Goal: Task Accomplishment & Management: Use online tool/utility

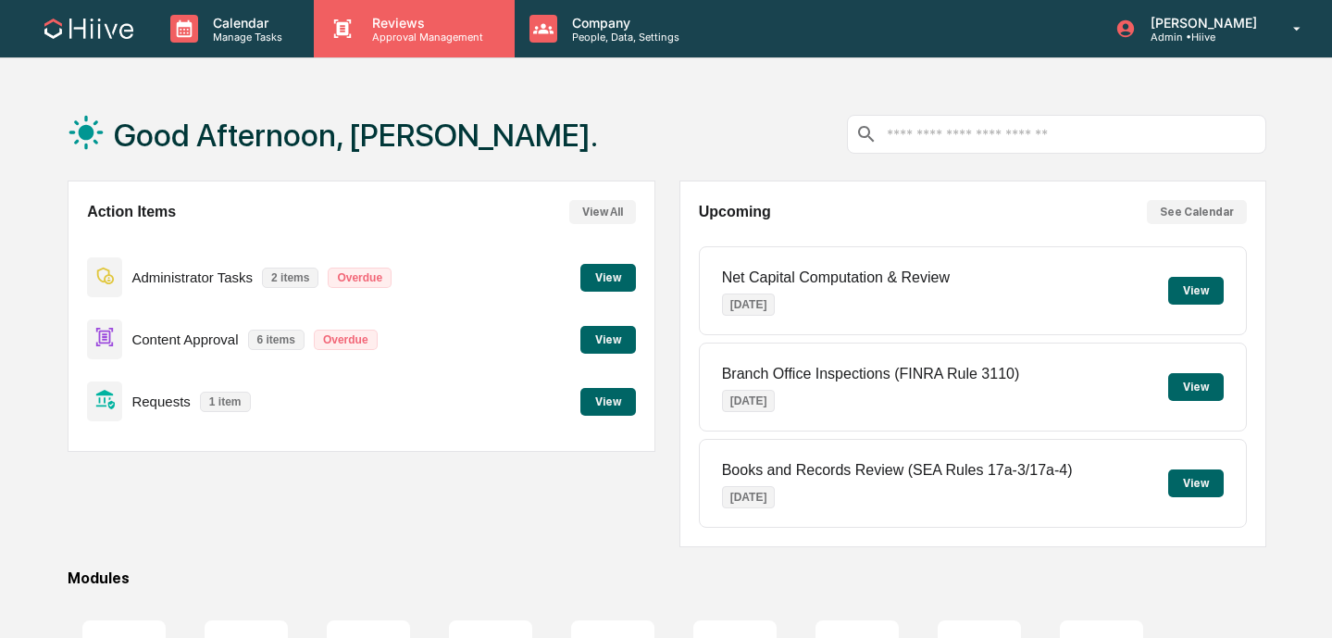
click at [428, 40] on p "Approval Management" at bounding box center [424, 37] width 135 height 13
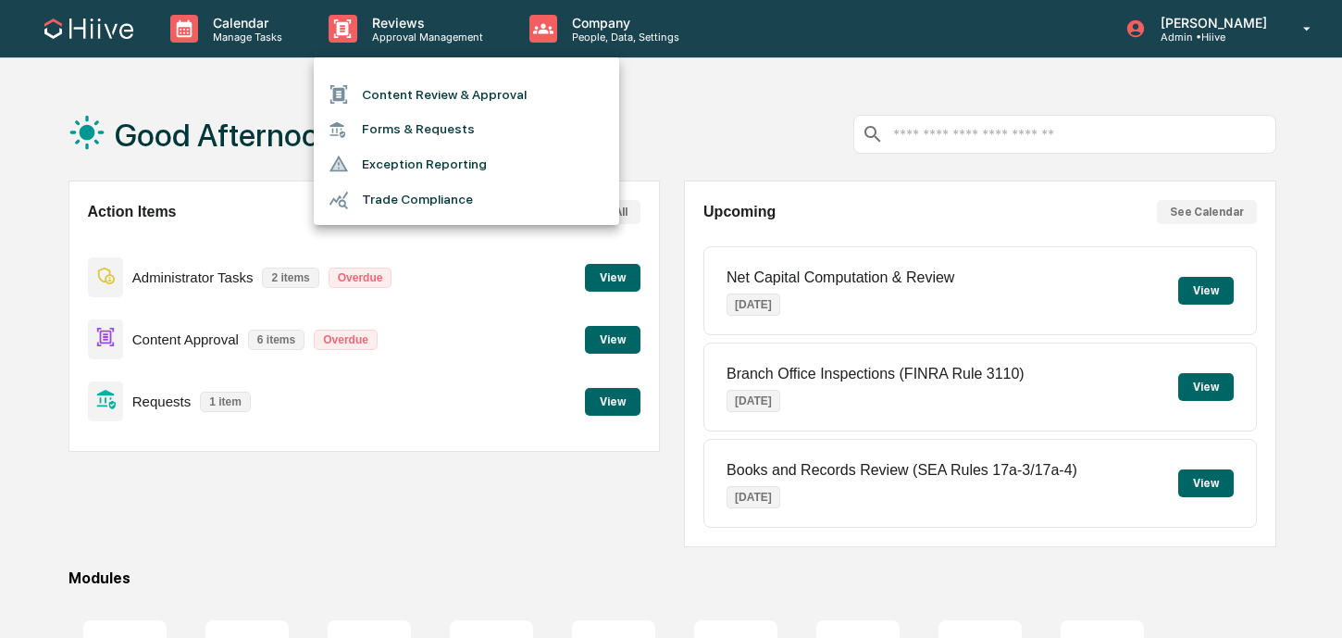
click at [428, 86] on li "Content Review & Approval" at bounding box center [466, 94] width 305 height 35
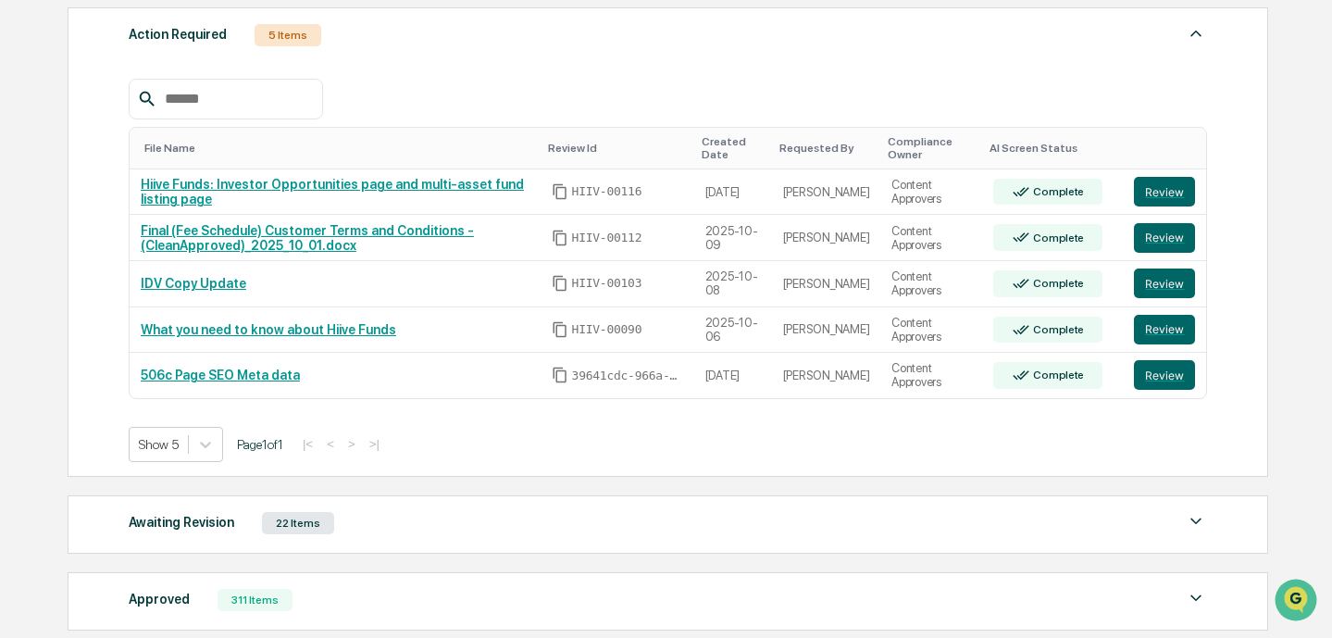
click at [487, 520] on div "Awaiting Revision 22 Items" at bounding box center [668, 523] width 1079 height 26
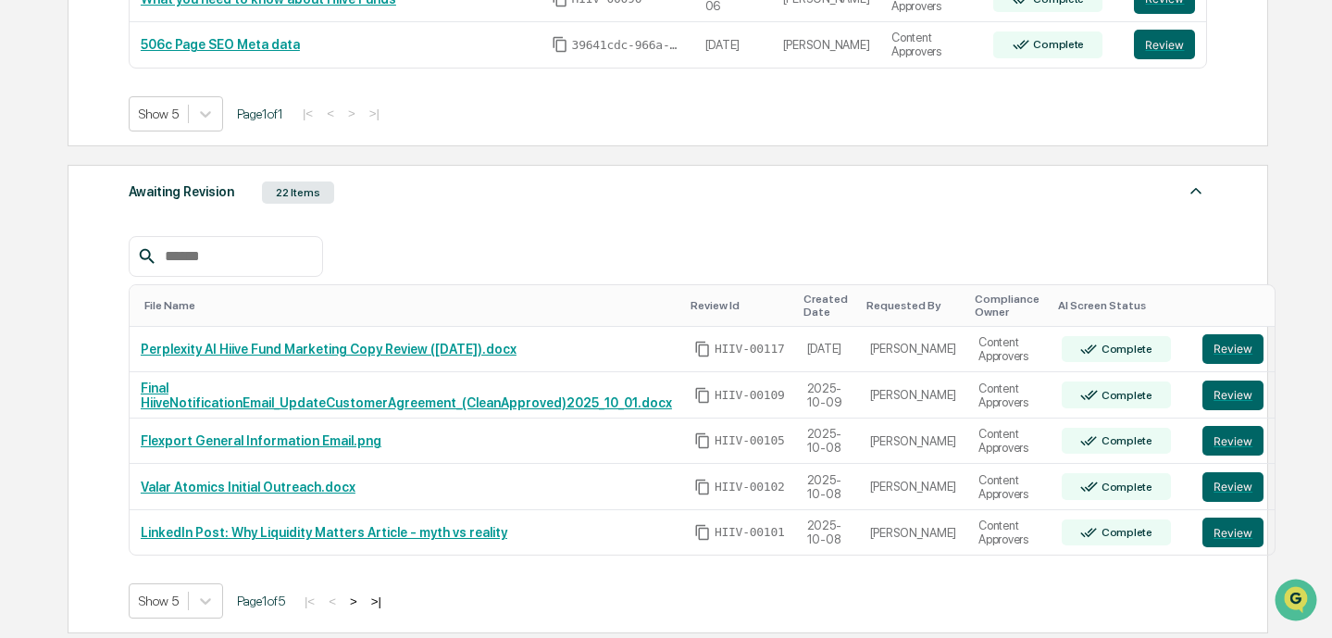
scroll to position [652, 0]
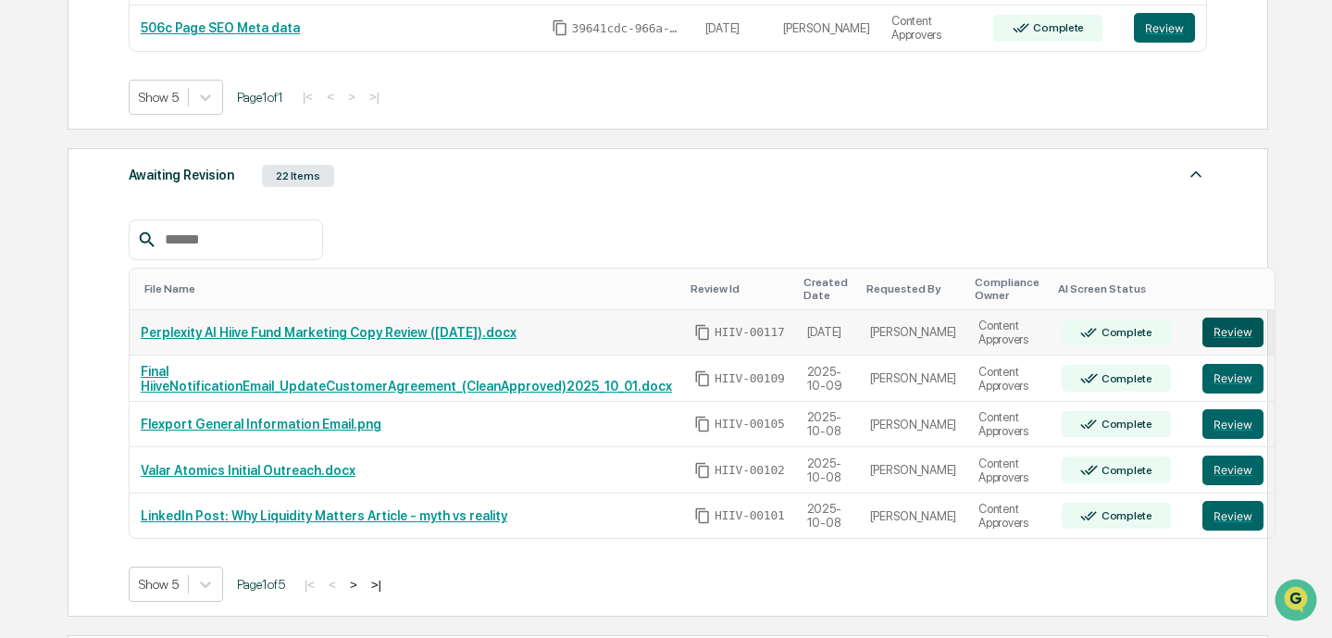
click at [1220, 338] on button "Review" at bounding box center [1232, 332] width 61 height 30
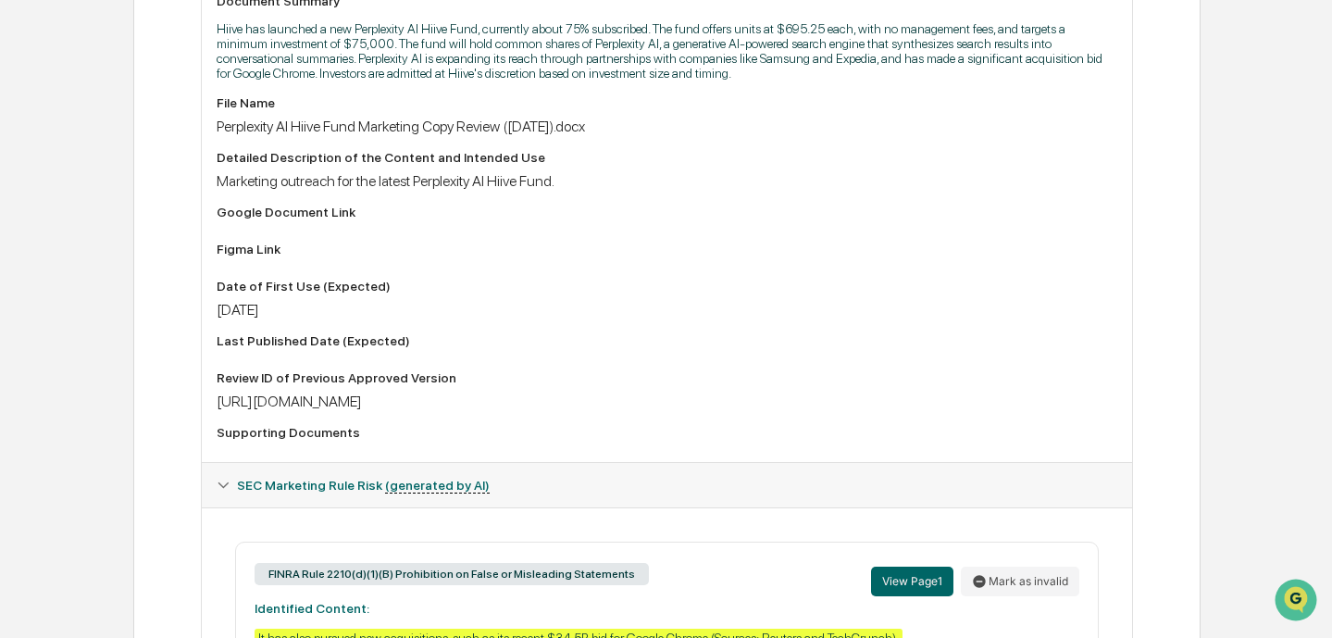
click at [523, 409] on div "https://docs.google.com/document/d/1NRsW14jtJLu753KNUP578KBkyf2L8Ds5/edit" at bounding box center [667, 401] width 900 height 18
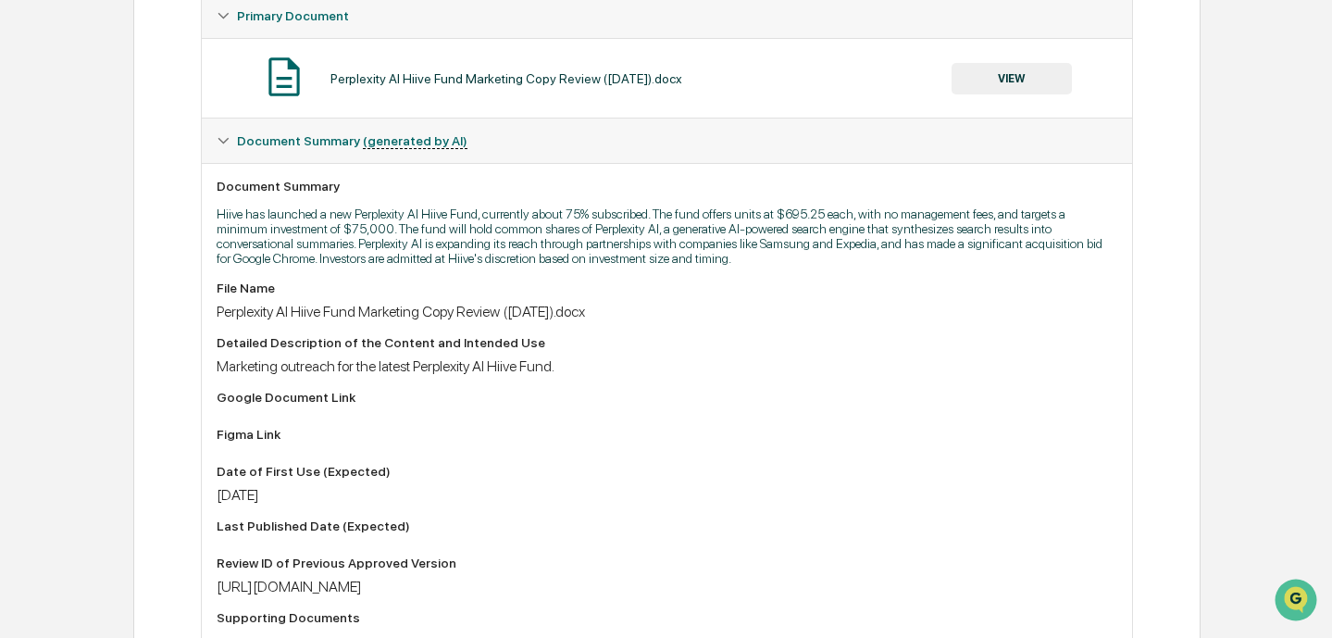
scroll to position [556, 0]
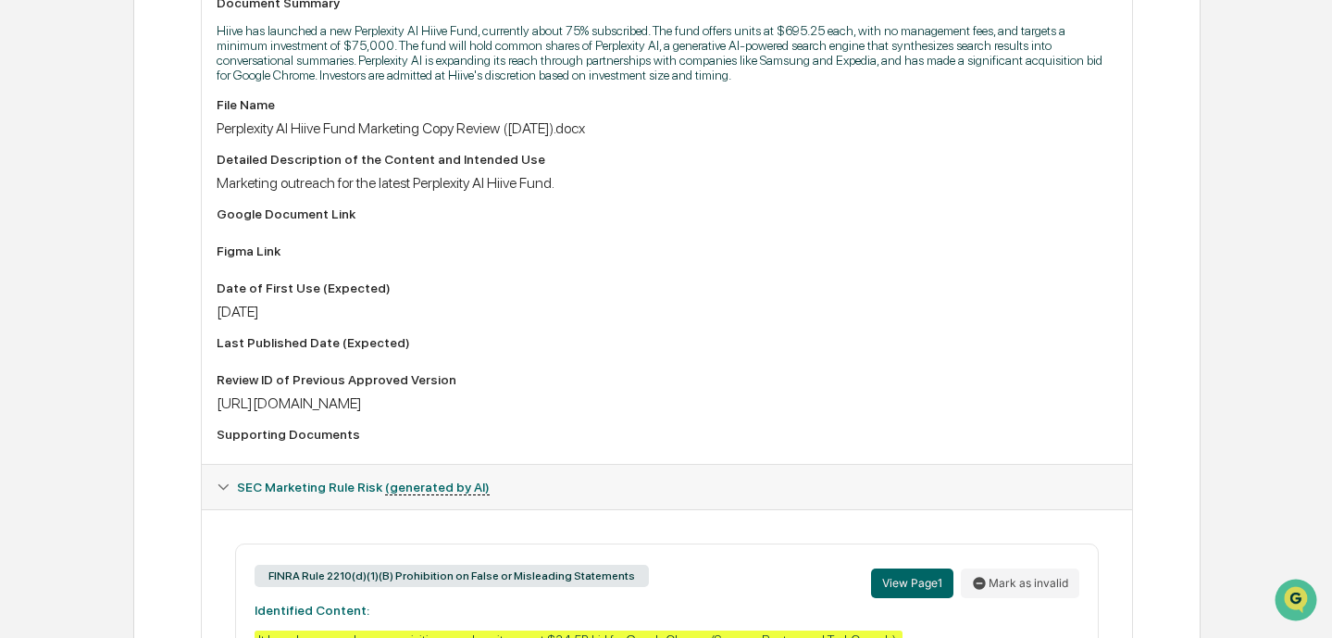
drag, startPoint x: 784, startPoint y: 412, endPoint x: 212, endPoint y: 412, distance: 571.9
click at [212, 412] on div "Document Summary Hiive has launched a new Perplexity AI Hiive Fund, currently a…" at bounding box center [667, 222] width 930 height 484
copy div "https://docs.google.com/document/d/1NRsW14jtJLu753KNUP578KBkyf2L8Ds5/edit"
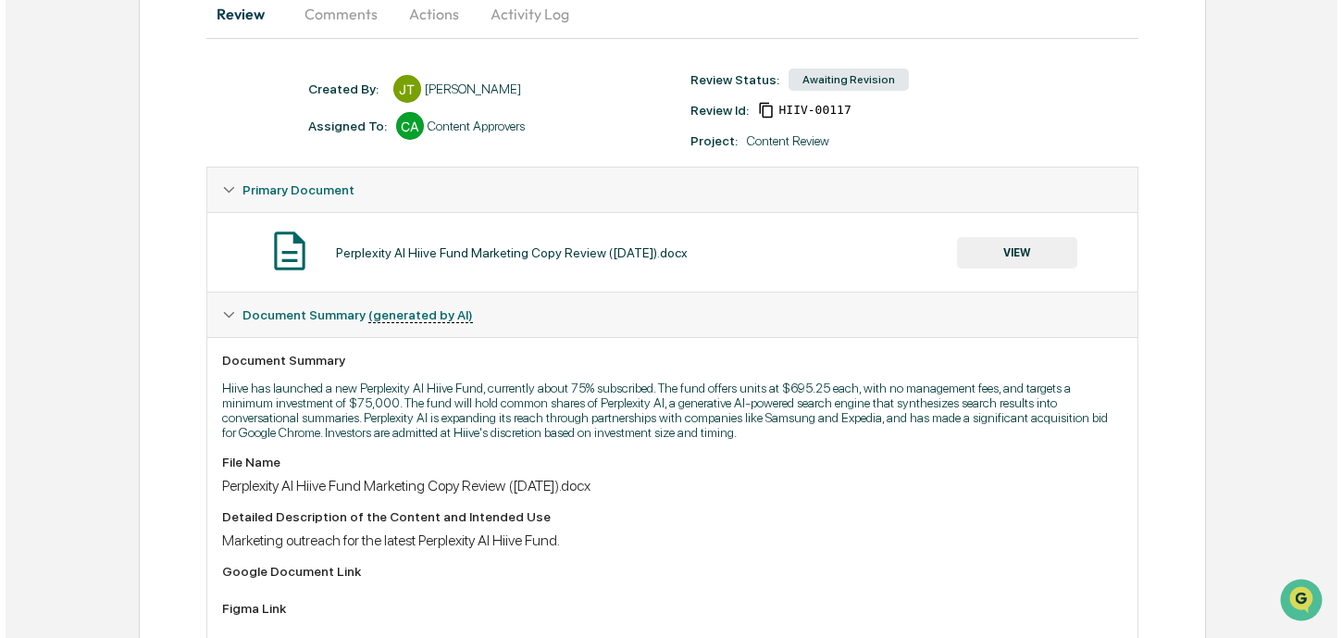
scroll to position [0, 0]
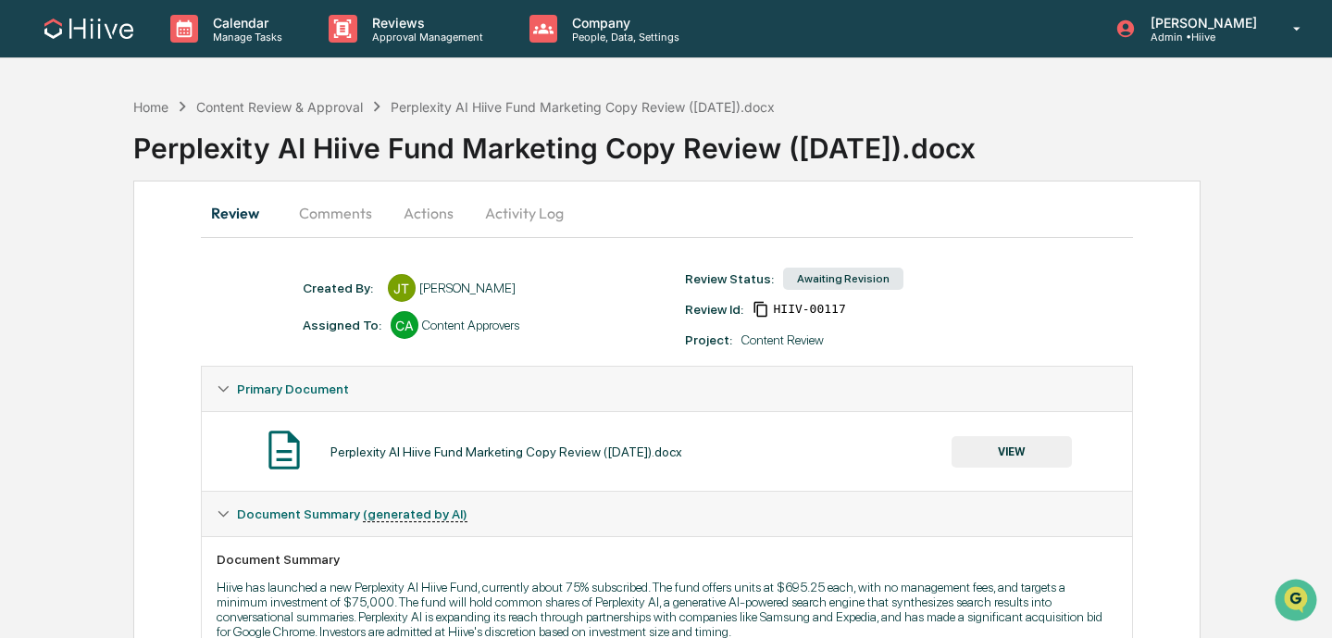
click at [525, 205] on button "Activity Log" at bounding box center [524, 213] width 108 height 44
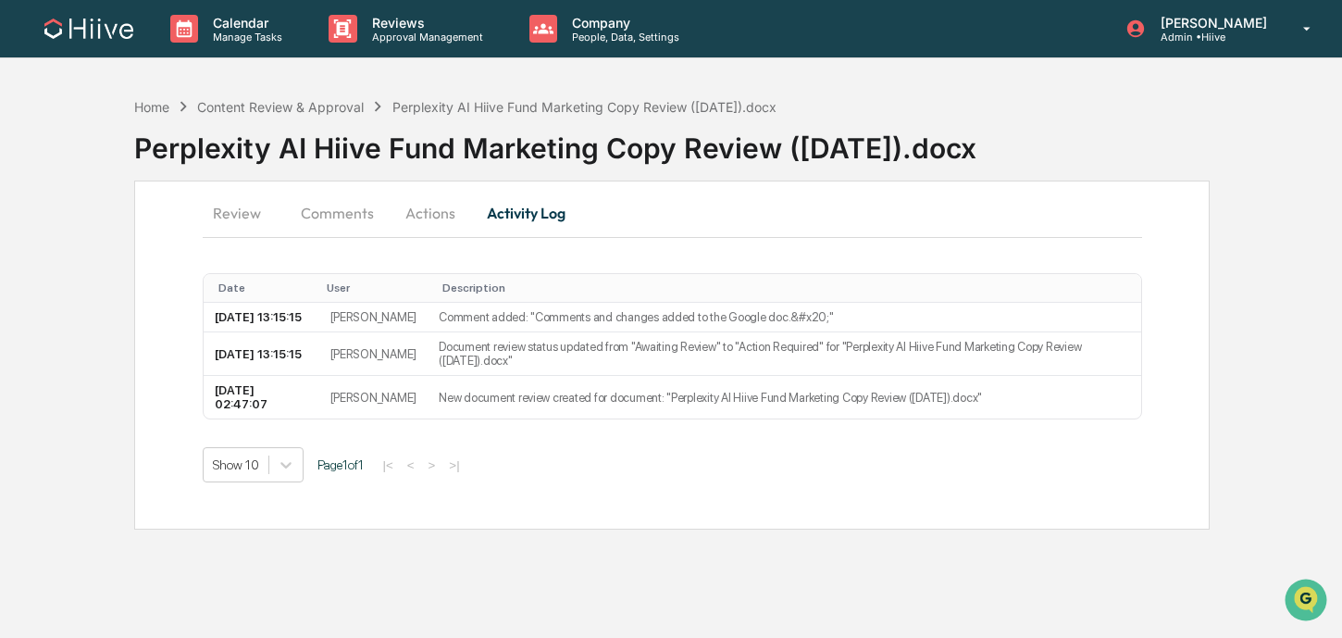
click at [436, 209] on button "Actions" at bounding box center [430, 213] width 83 height 44
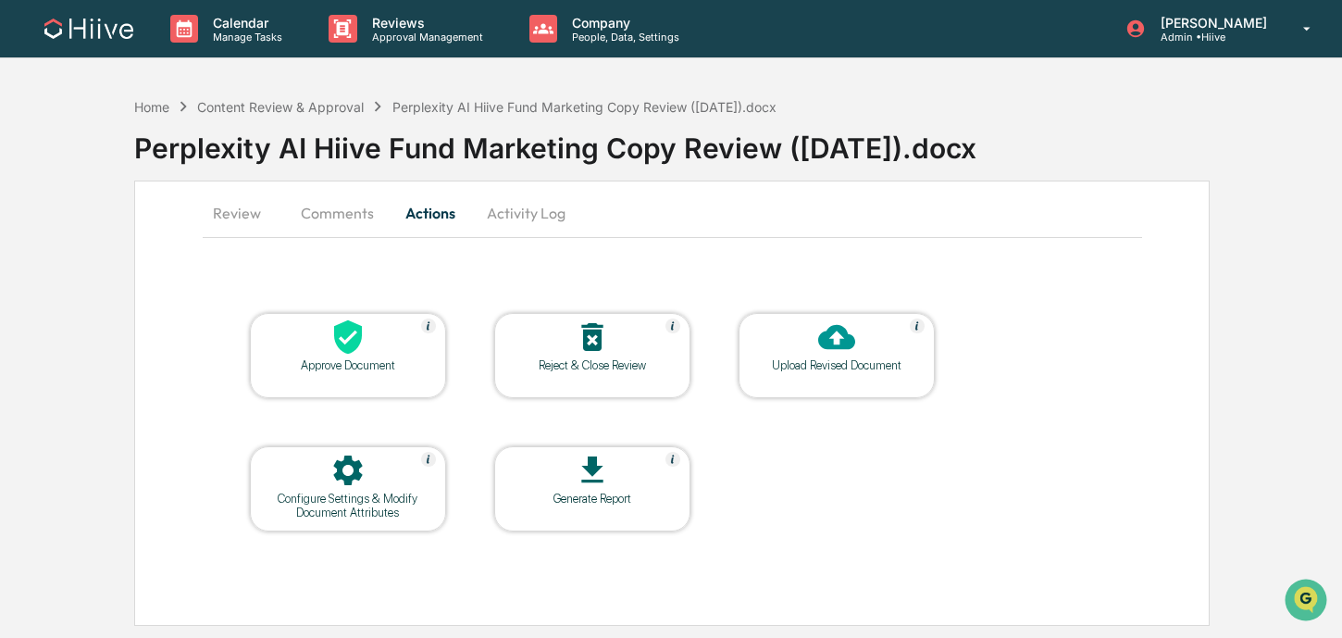
click at [356, 472] on icon at bounding box center [347, 470] width 29 height 30
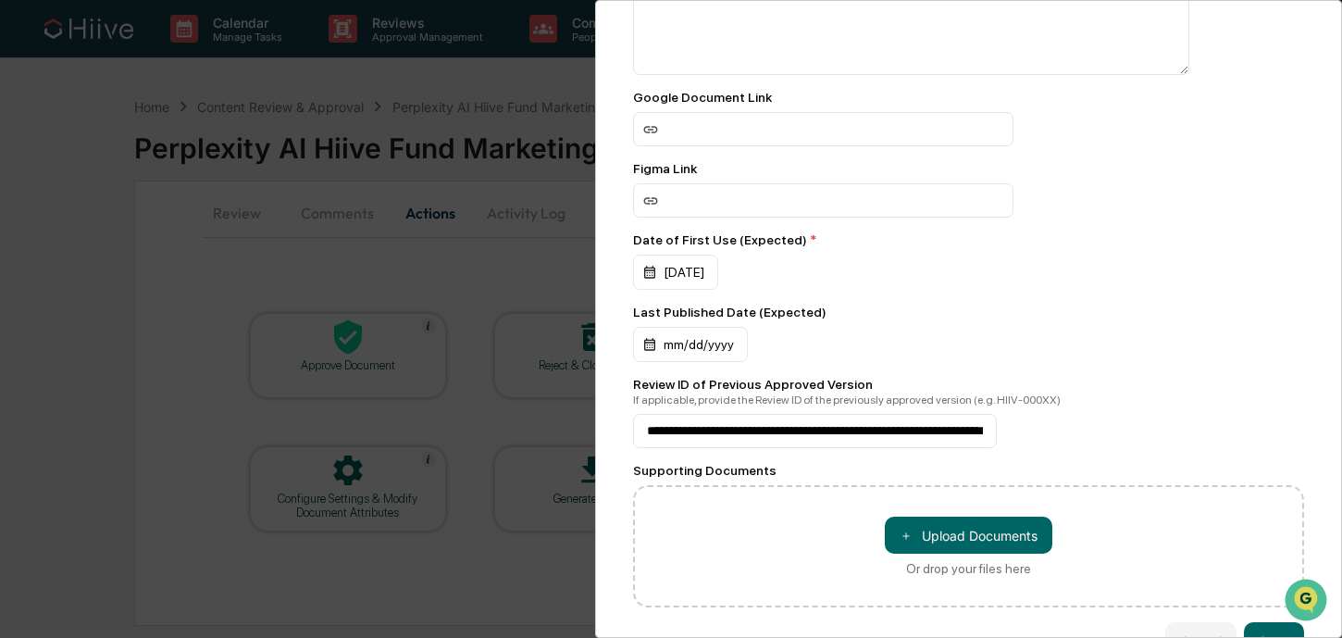
scroll to position [302, 0]
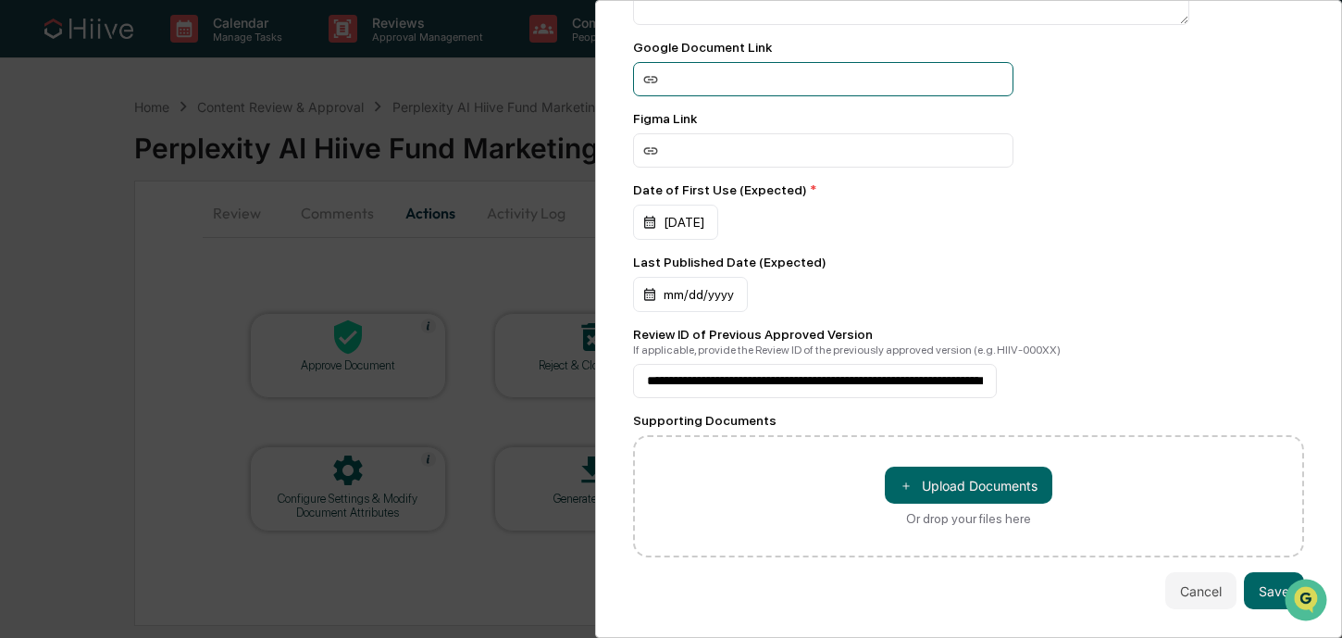
click at [728, 66] on input at bounding box center [823, 79] width 380 height 34
paste input "**********"
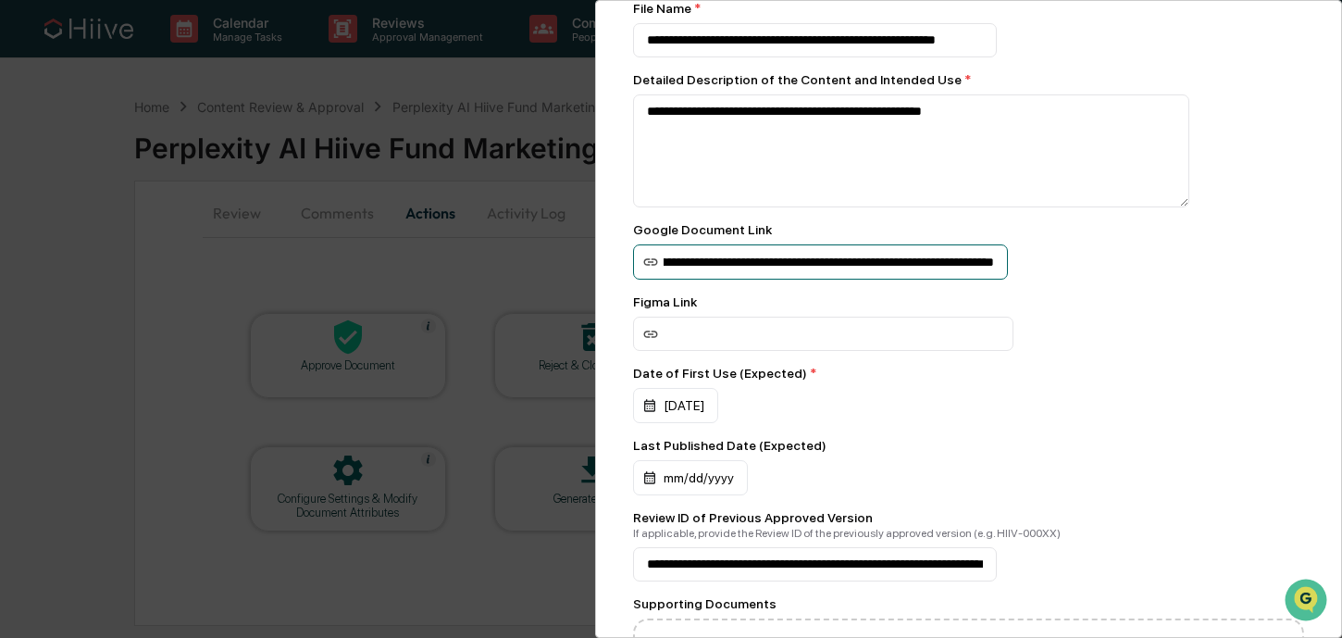
scroll to position [311, 0]
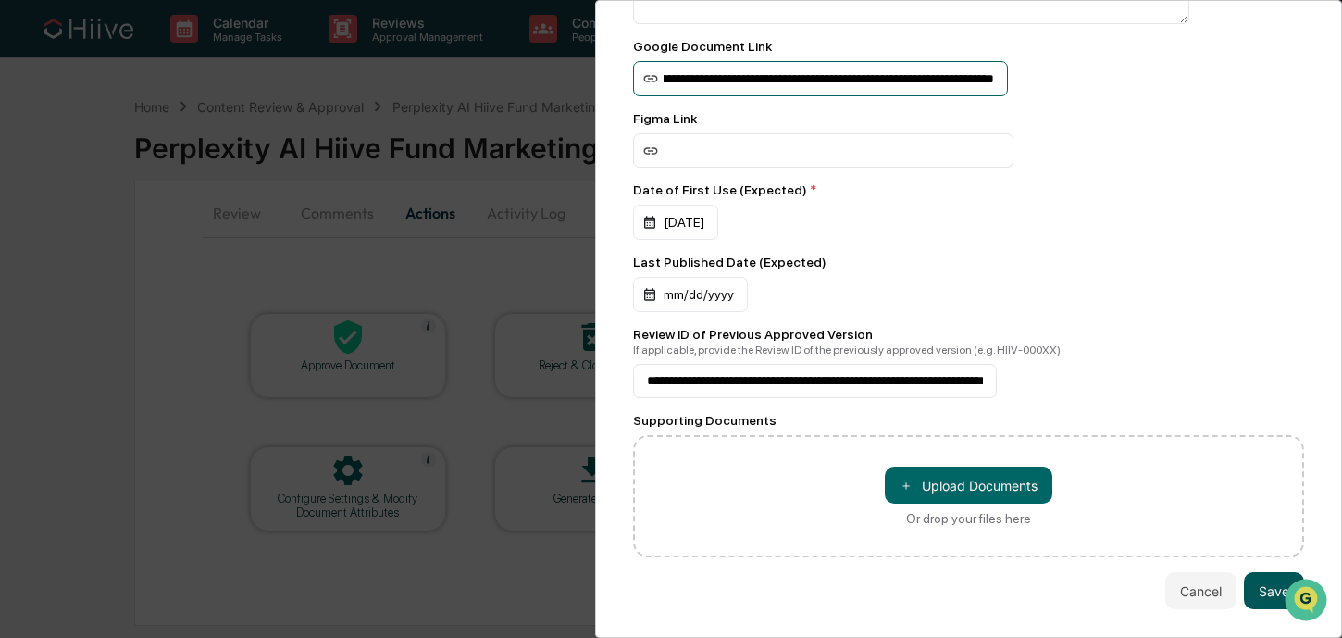
type input "**********"
click at [1246, 580] on button "Save" at bounding box center [1274, 590] width 60 height 37
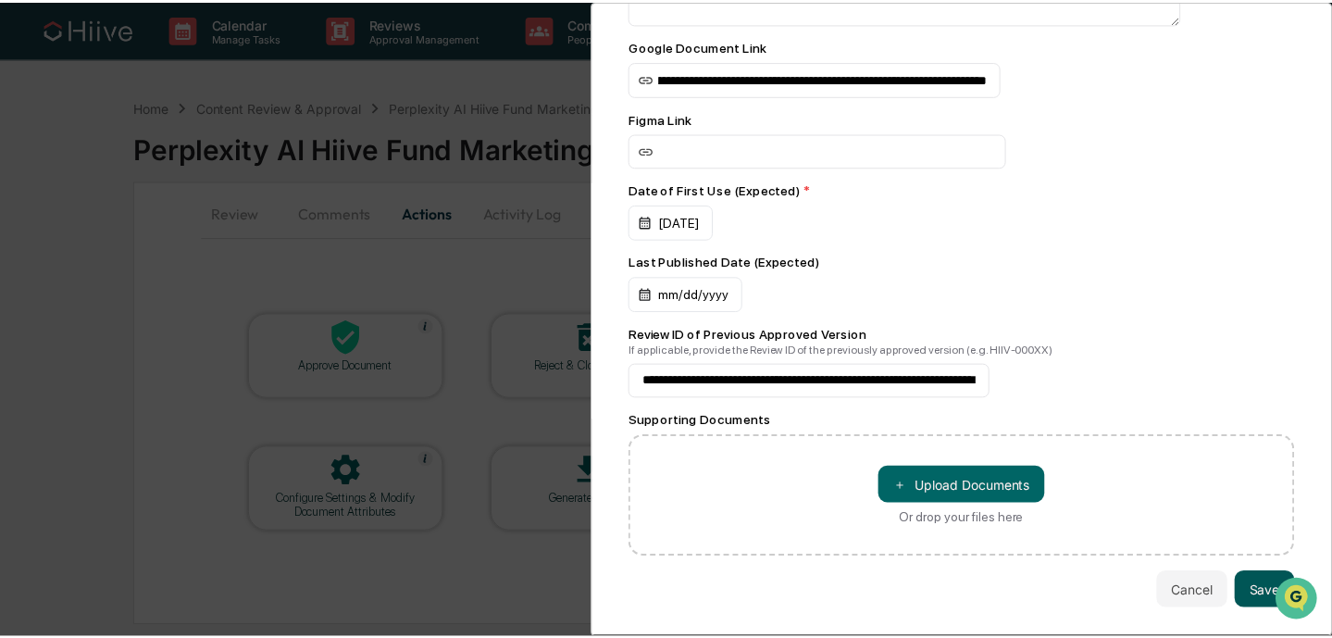
scroll to position [0, 0]
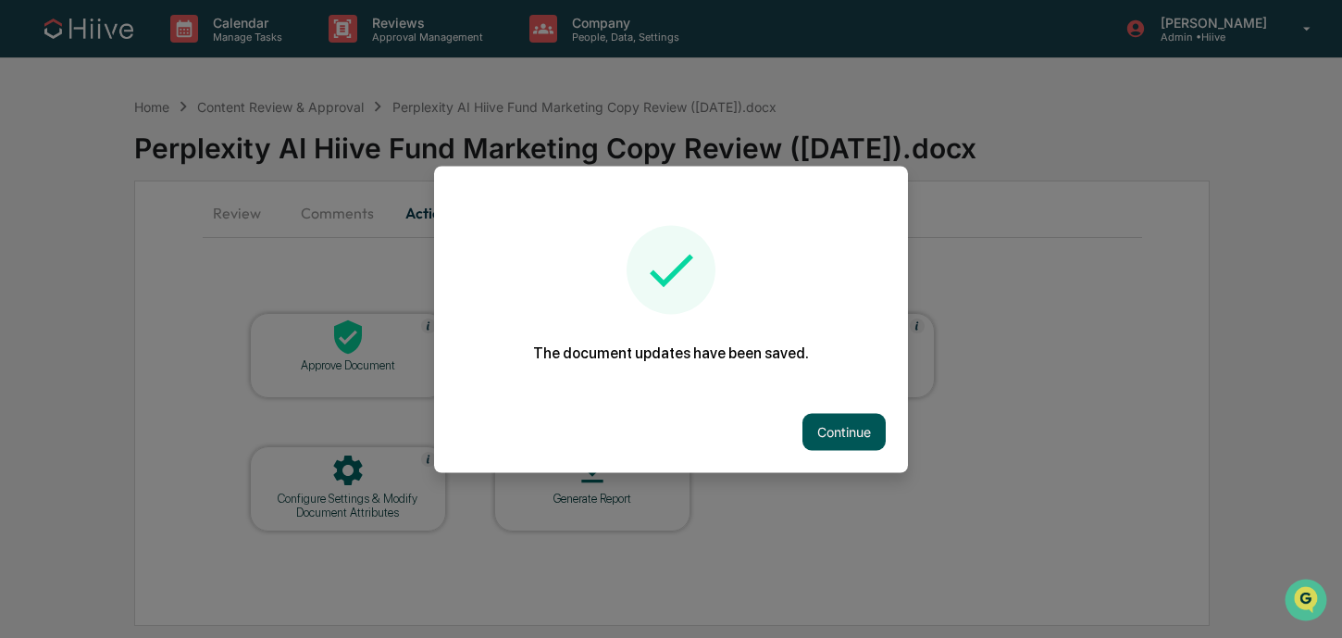
click at [808, 418] on button "Continue" at bounding box center [843, 431] width 83 height 37
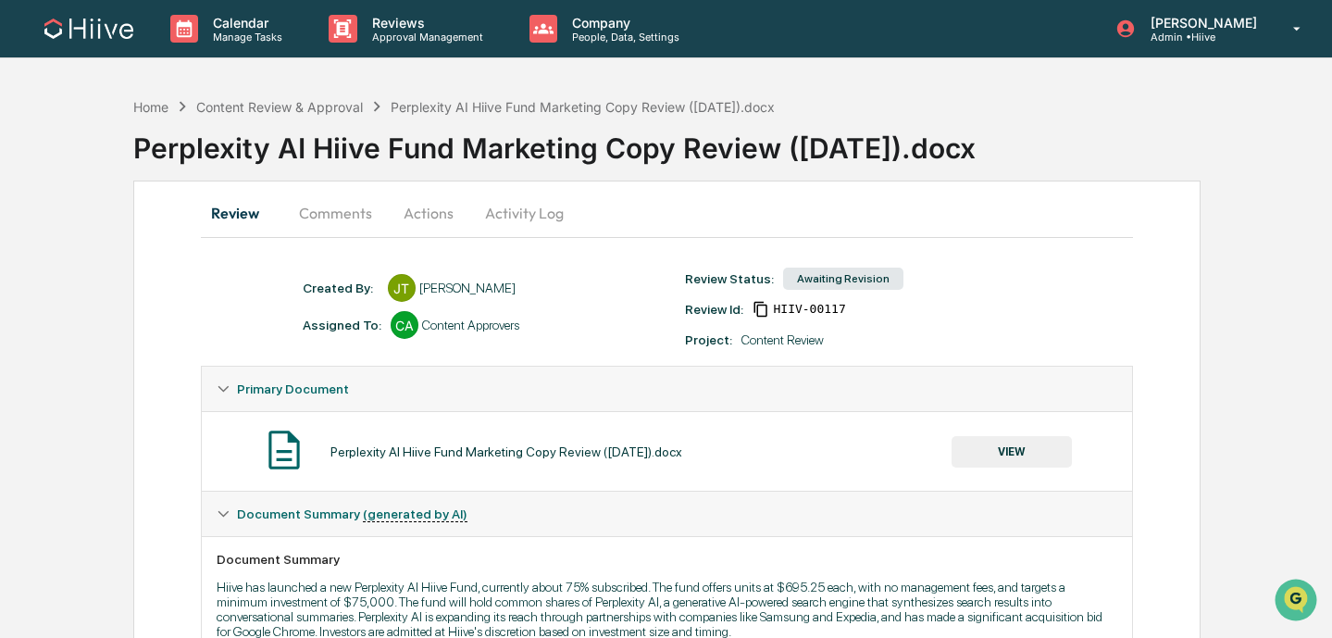
click at [343, 221] on button "Comments" at bounding box center [335, 213] width 103 height 44
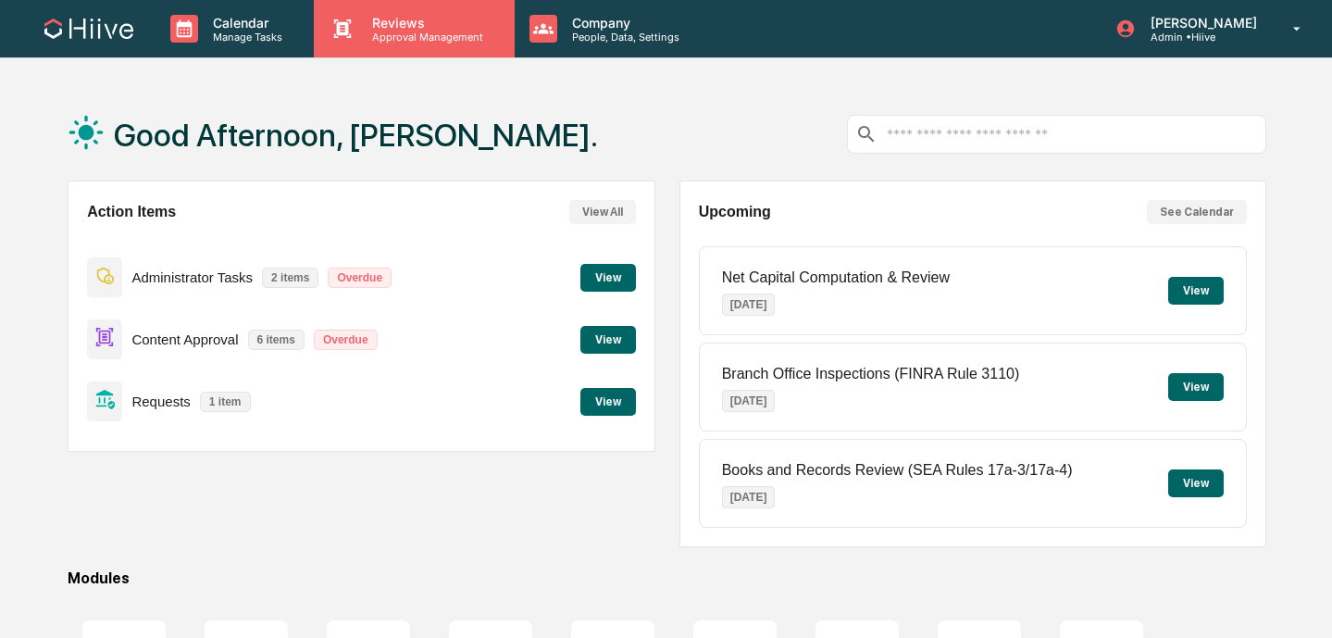
click at [392, 37] on p "Approval Management" at bounding box center [424, 37] width 135 height 13
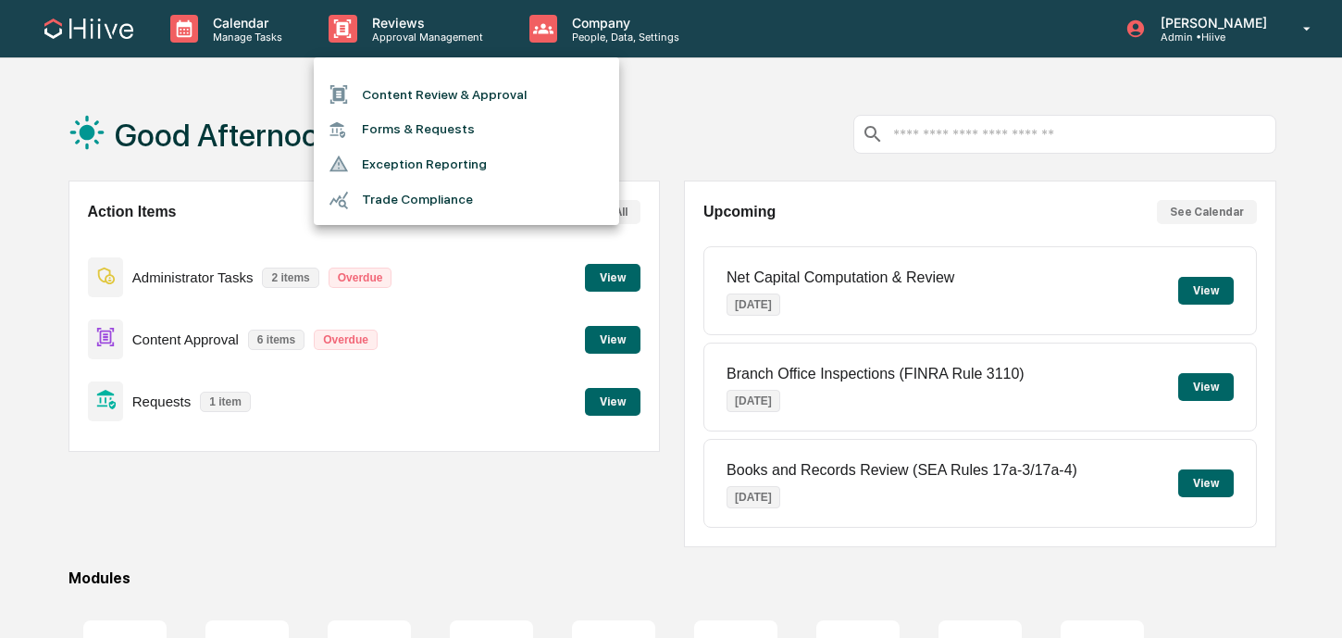
click at [401, 81] on li "Content Review & Approval" at bounding box center [466, 94] width 305 height 35
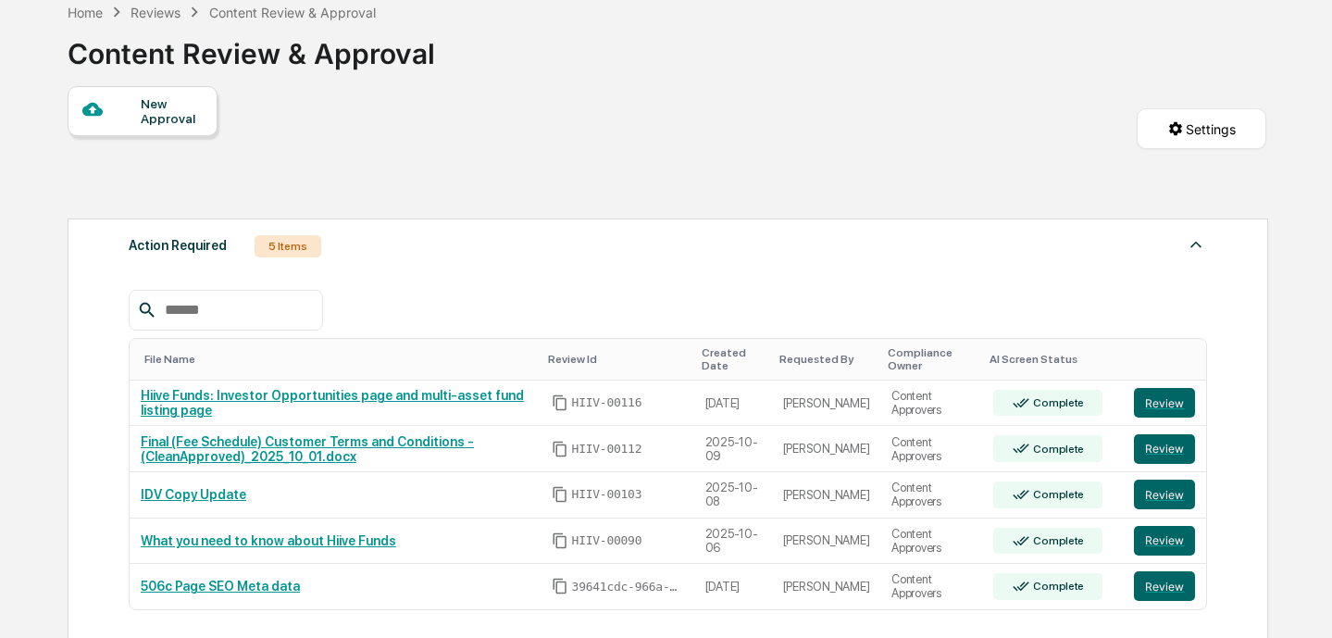
scroll to position [95, 0]
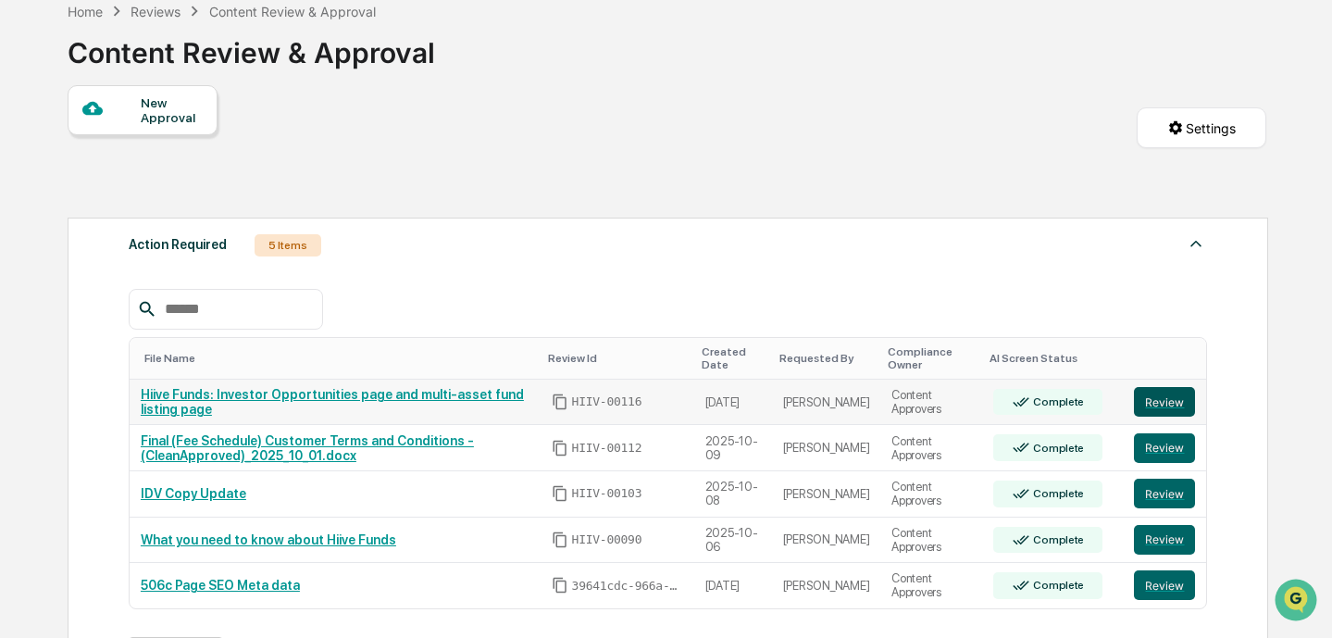
click at [1157, 402] on button "Review" at bounding box center [1164, 402] width 61 height 30
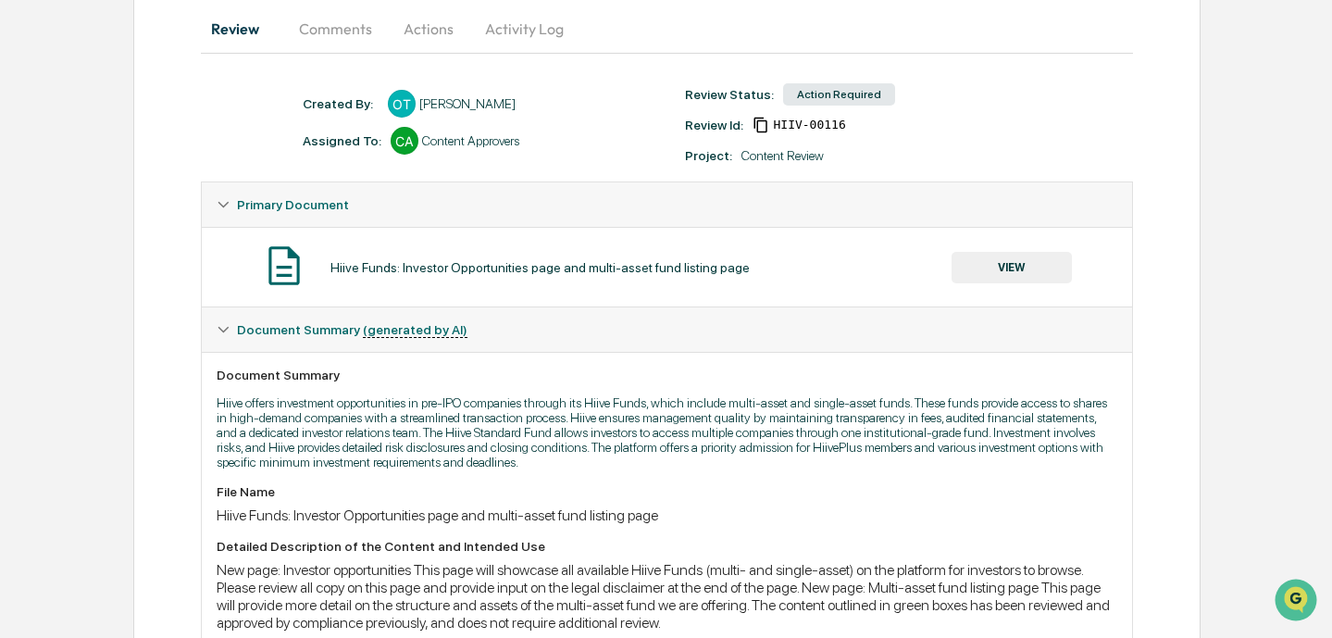
scroll to position [140, 0]
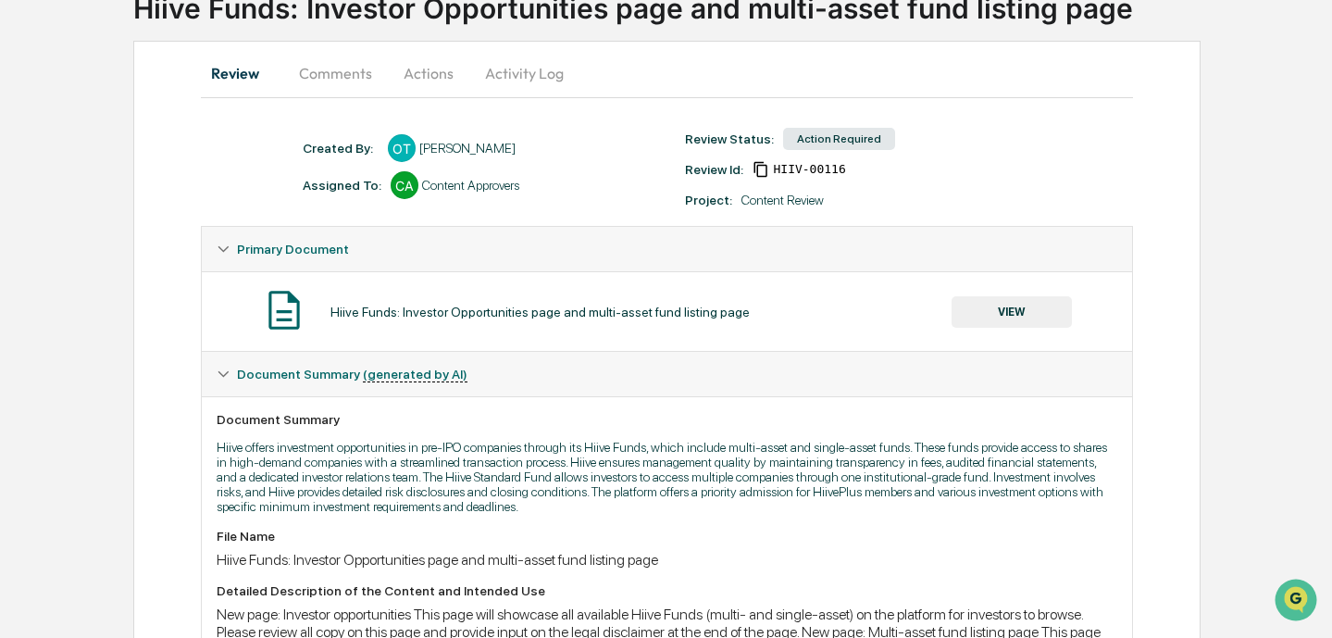
click at [975, 310] on button "VIEW" at bounding box center [1011, 311] width 120 height 31
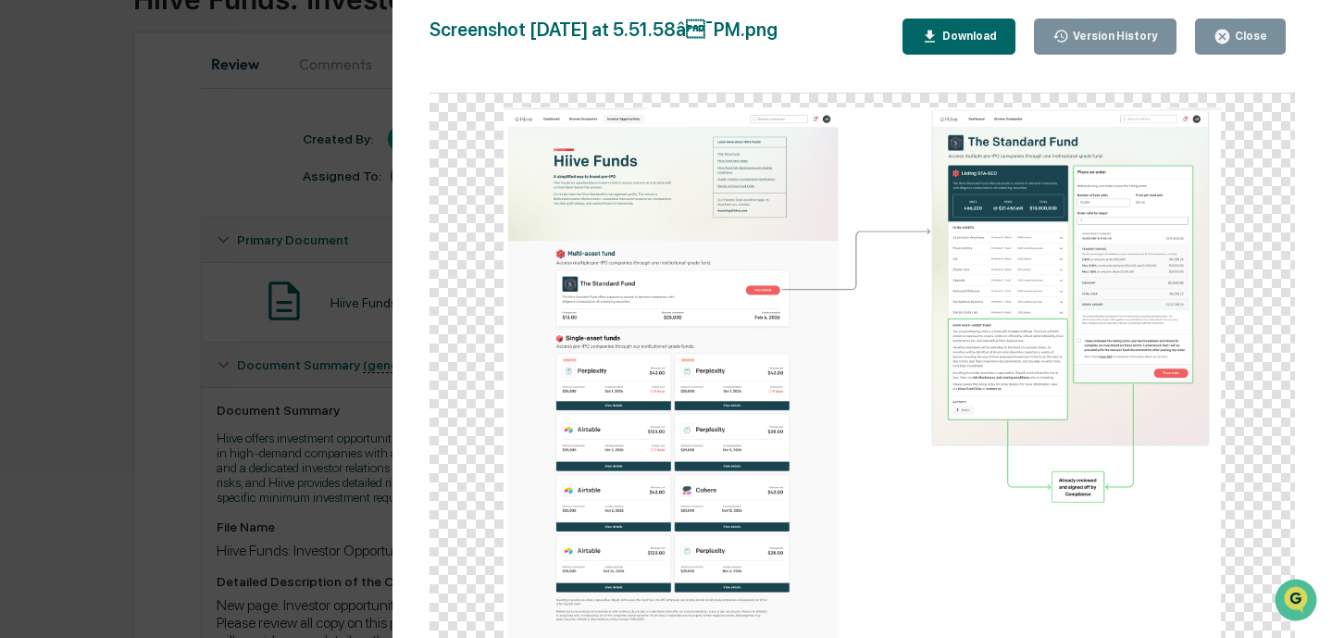
scroll to position [155, 0]
click at [1231, 30] on icon "button" at bounding box center [1222, 37] width 18 height 18
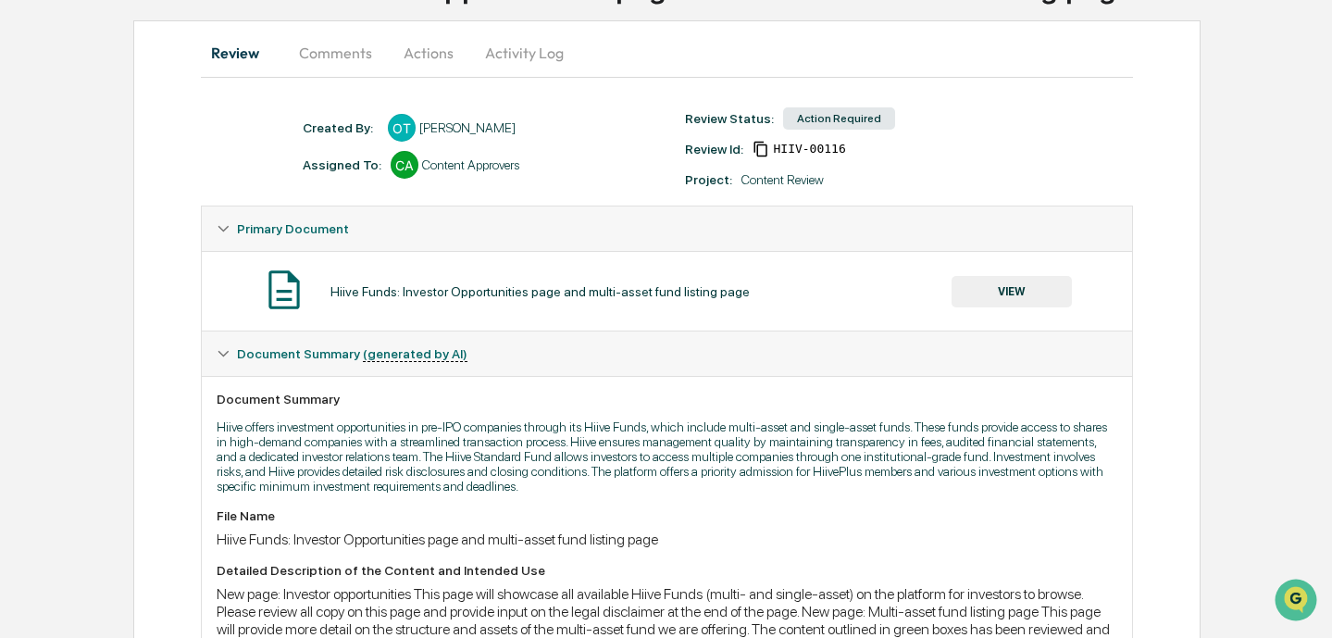
scroll to position [643, 0]
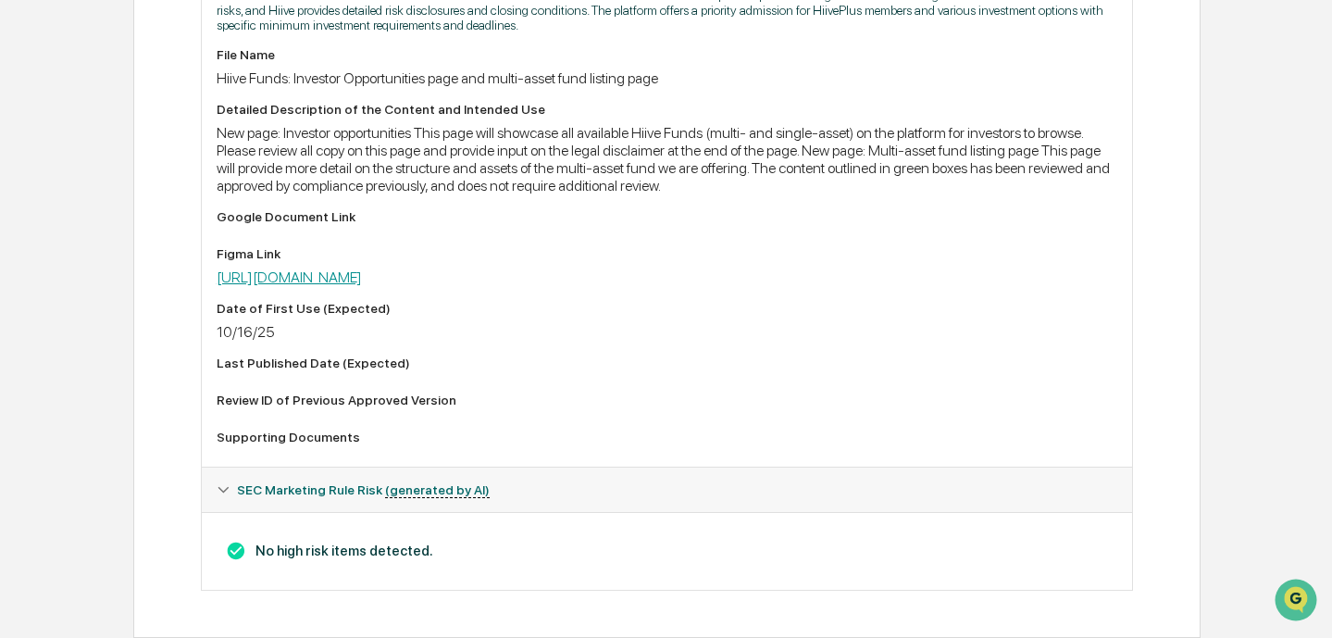
click at [362, 275] on link "[URL][DOMAIN_NAME]" at bounding box center [289, 277] width 145 height 18
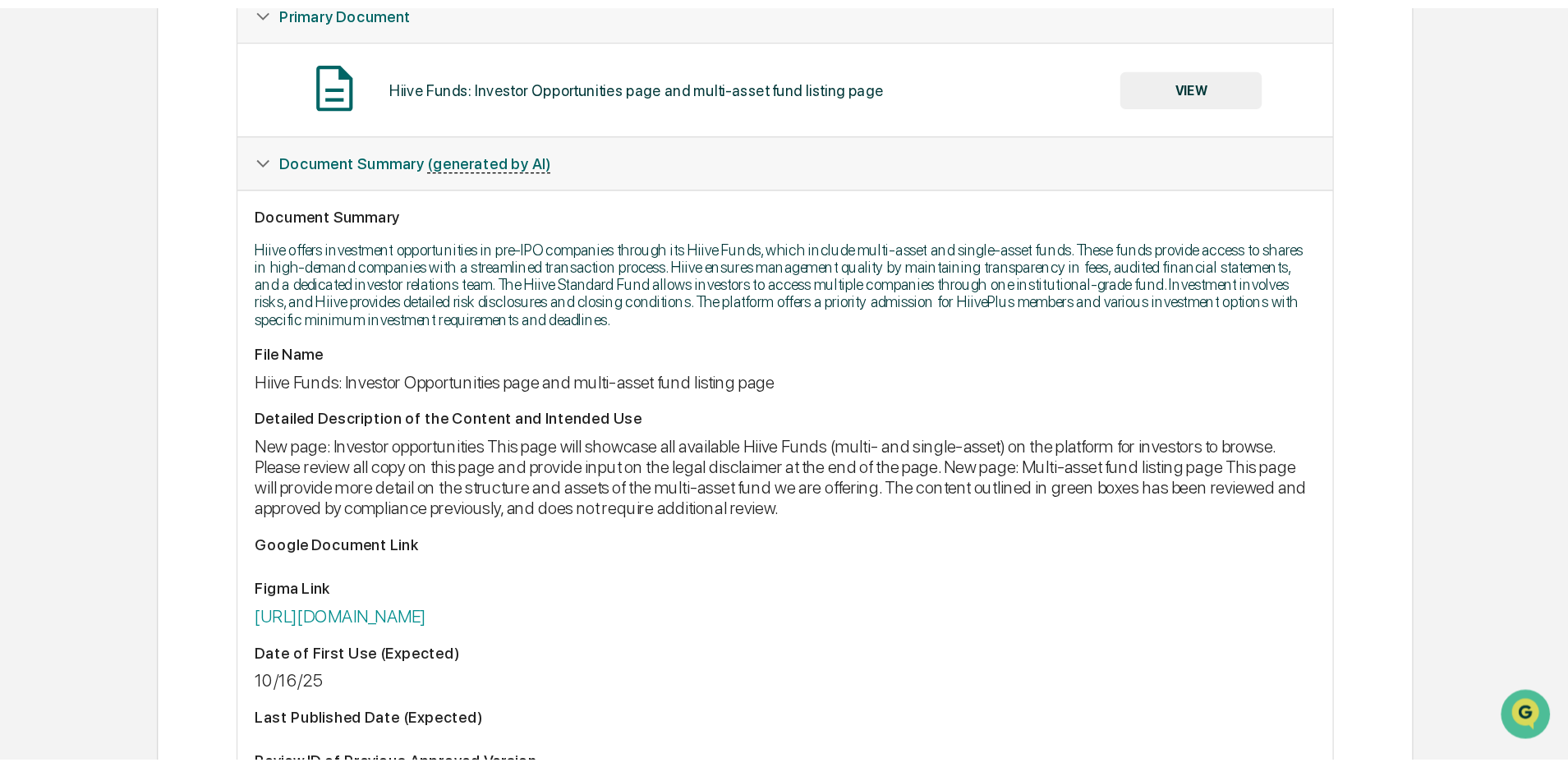
scroll to position [0, 0]
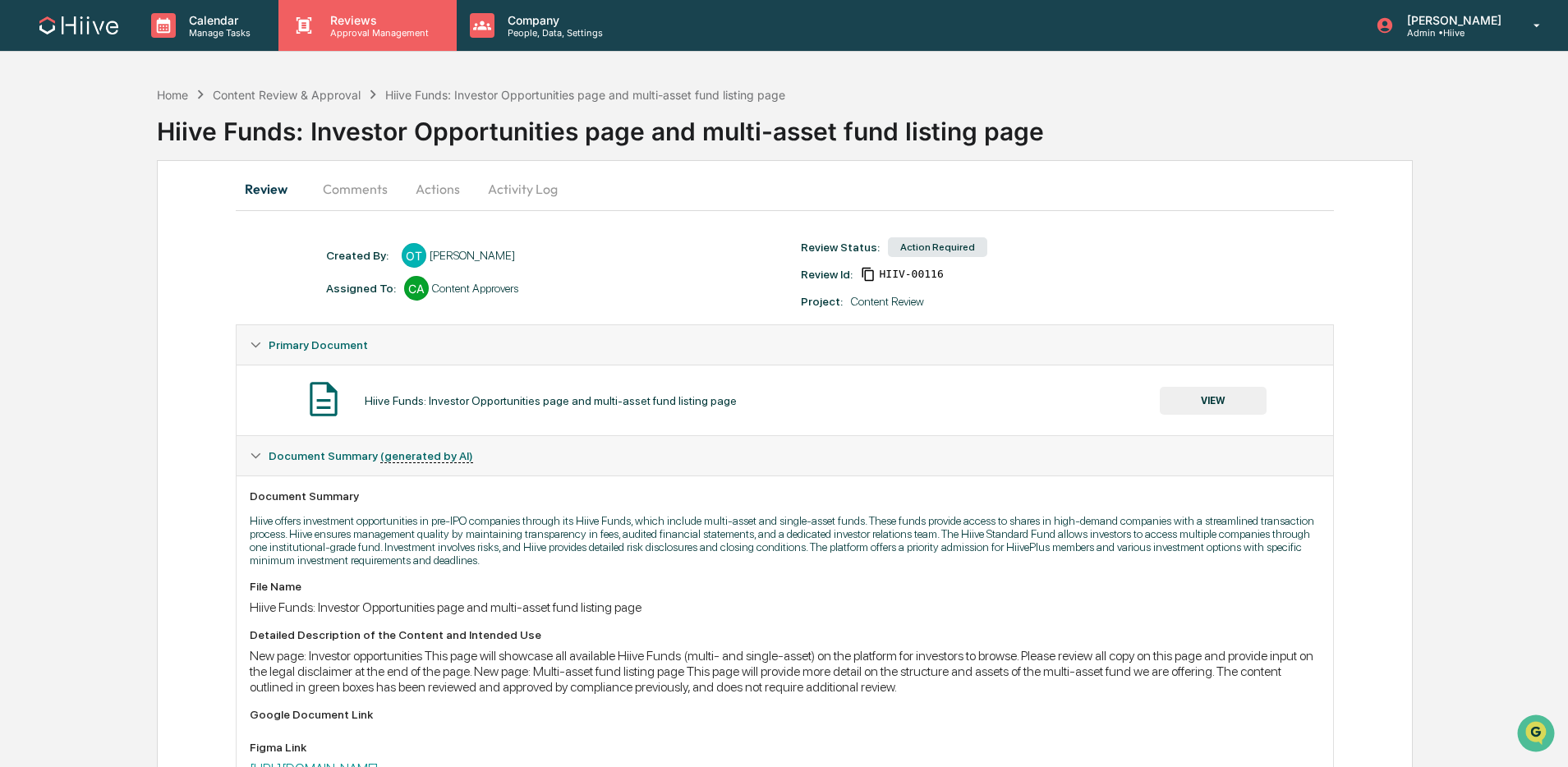
click at [381, 36] on p "Approval Management" at bounding box center [376, 33] width 120 height 12
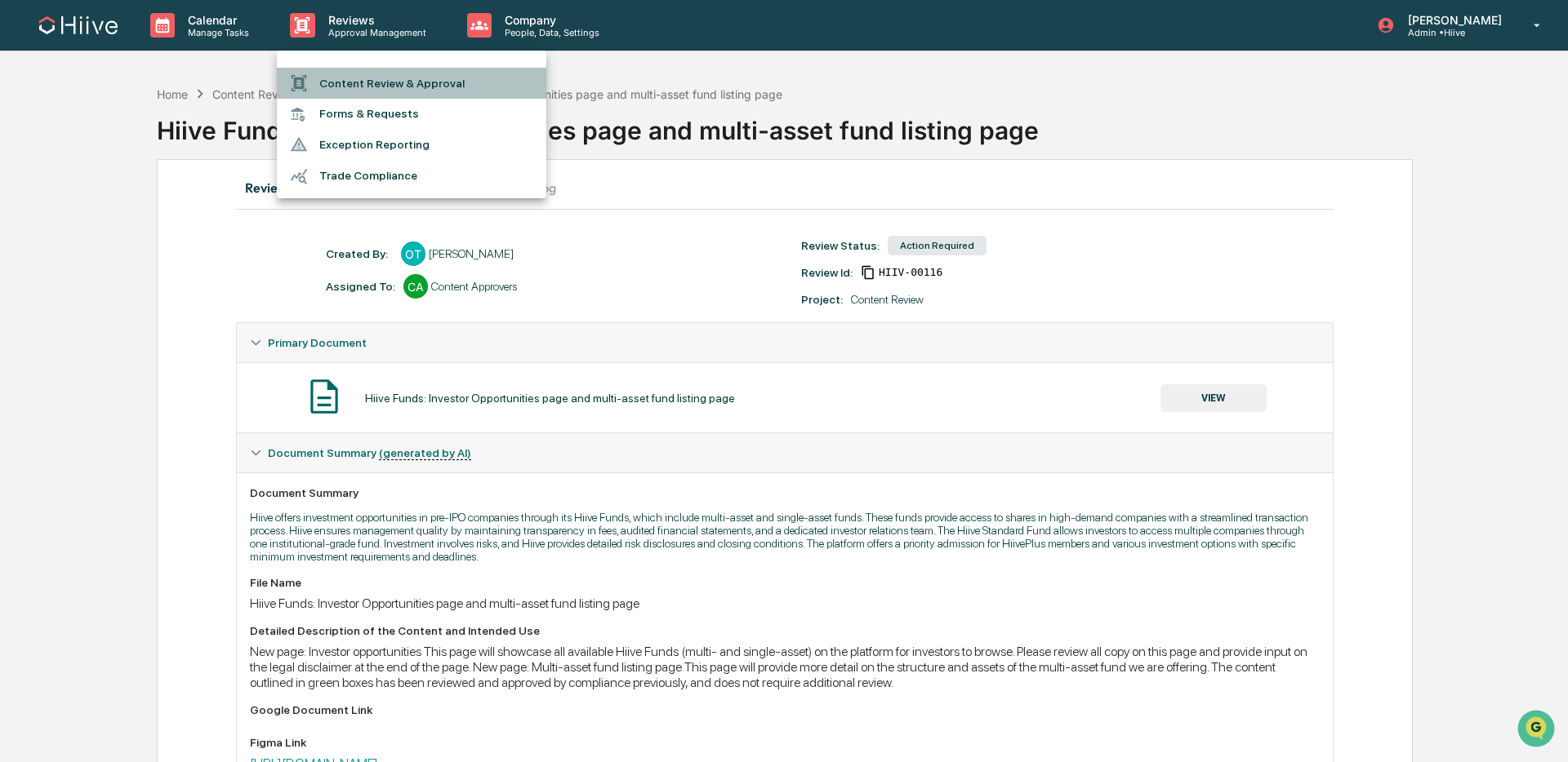
click at [411, 86] on li "Content Review & Approval" at bounding box center [411, 83] width 269 height 31
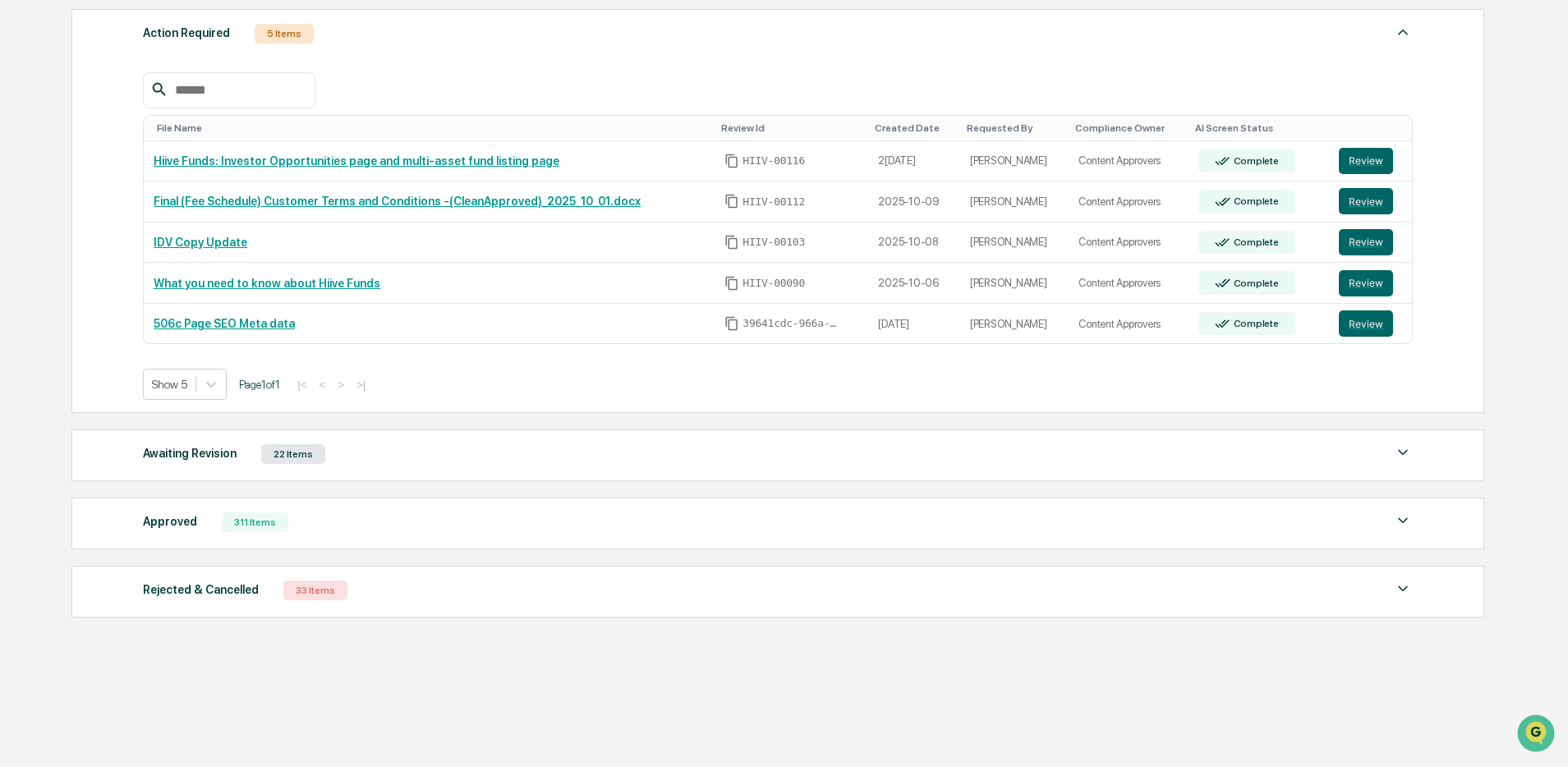
scroll to position [285, 0]
